Goal: Task Accomplishment & Management: Use online tool/utility

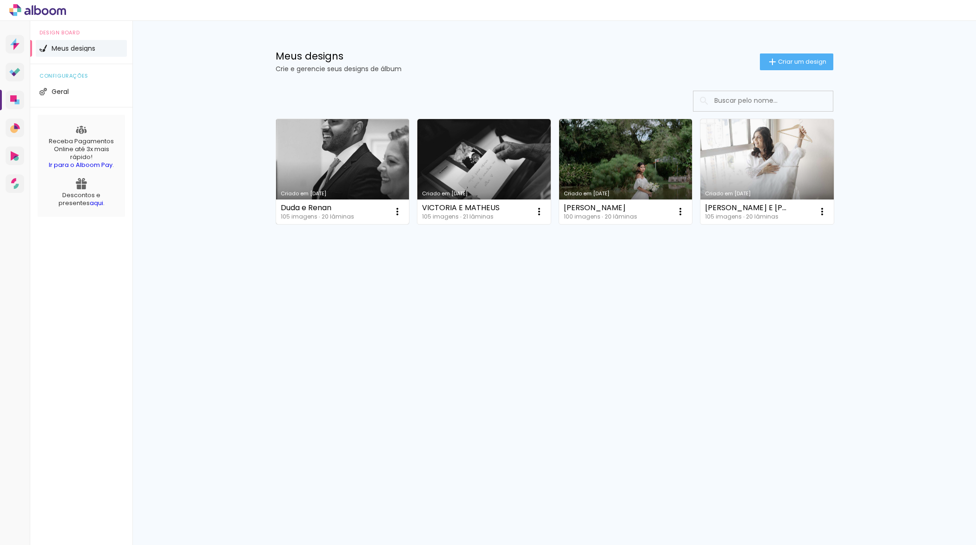
click at [348, 149] on link "Criado em [DATE]" at bounding box center [342, 171] width 133 height 105
